Goal: Transaction & Acquisition: Subscribe to service/newsletter

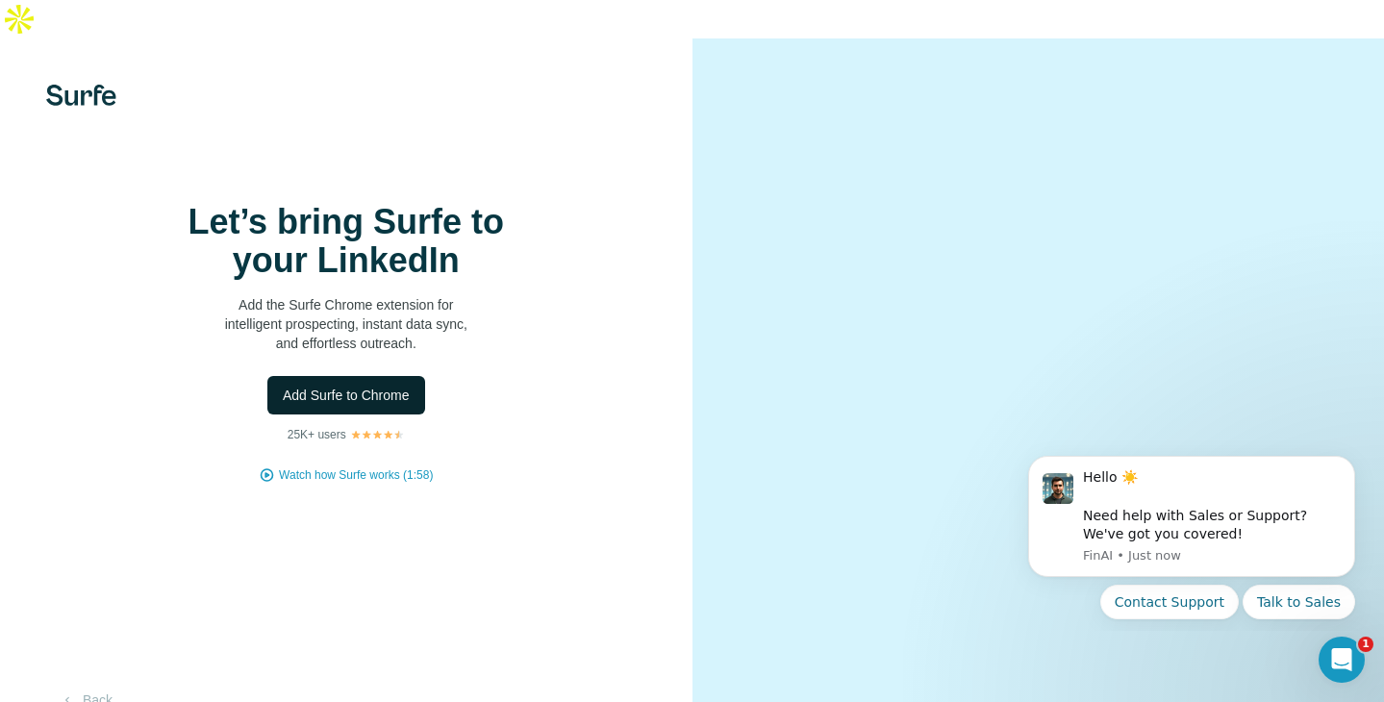
click at [394, 387] on span "Add Surfe to Chrome" at bounding box center [346, 395] width 127 height 19
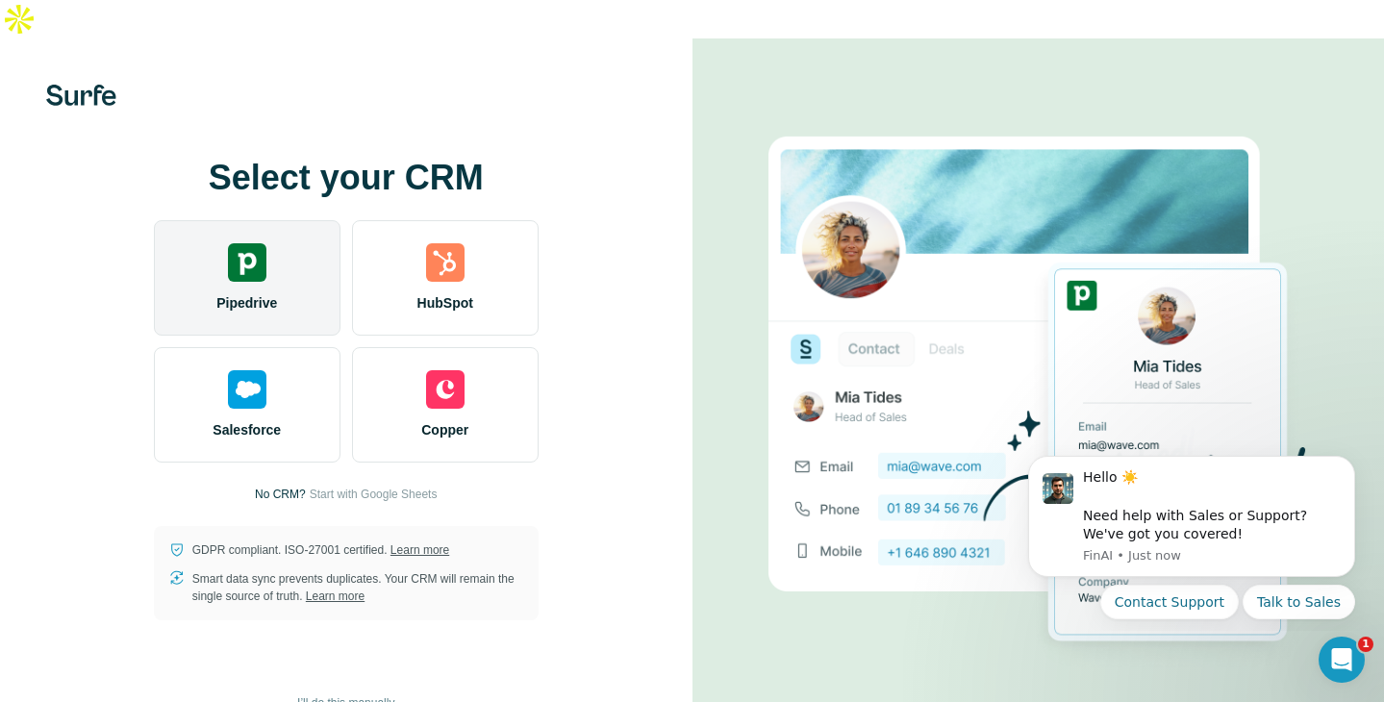
click at [298, 247] on div "Pipedrive" at bounding box center [247, 277] width 187 height 115
